Goal: Transaction & Acquisition: Subscribe to service/newsletter

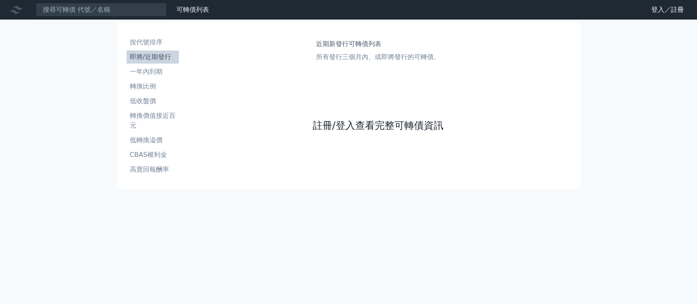
click at [331, 122] on link "註冊/登入查看完整可轉債資訊" at bounding box center [377, 125] width 131 height 13
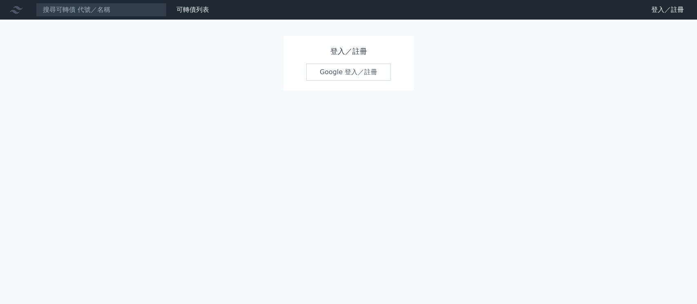
click at [331, 72] on link "Google 登入／註冊" at bounding box center [348, 72] width 85 height 17
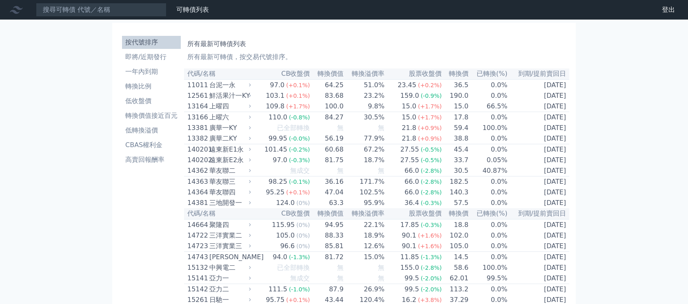
click at [152, 57] on li "即將/近期發行" at bounding box center [151, 57] width 59 height 10
